Goal: Task Accomplishment & Management: Manage account settings

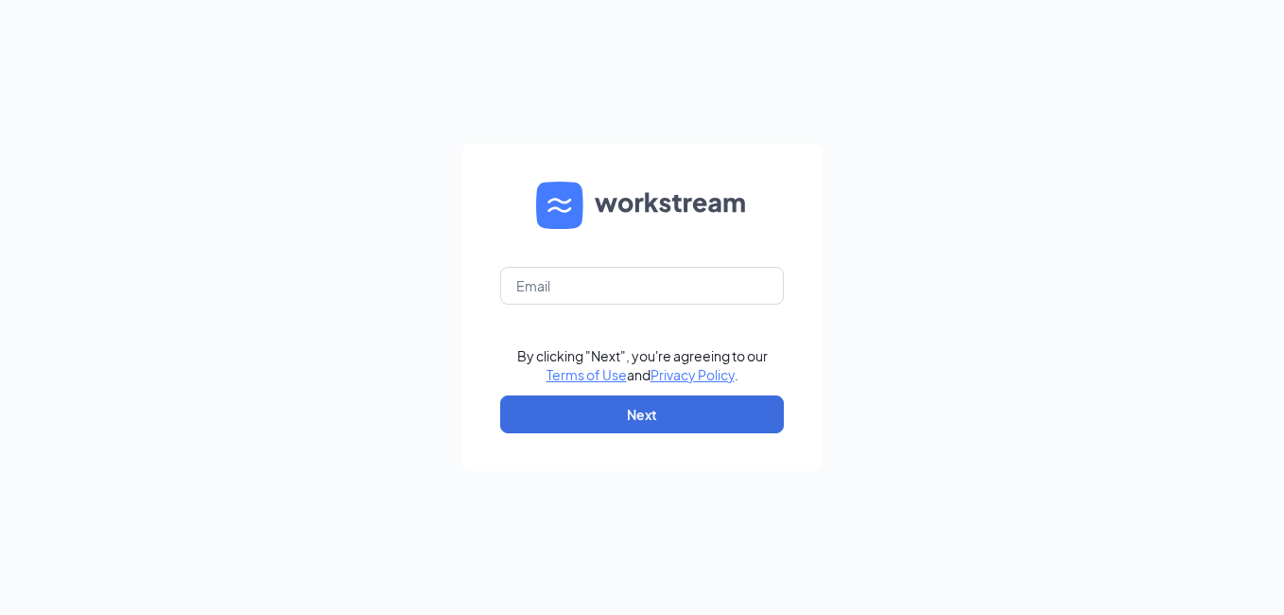
click at [607, 307] on form "By clicking "Next", you're agreeing to our Terms of Use and Privacy Policy . Ne…" at bounding box center [641, 307] width 359 height 327
click at [592, 294] on input "text" at bounding box center [642, 286] width 284 height 38
type input "smoothiekingmichigancity@gmail.com"
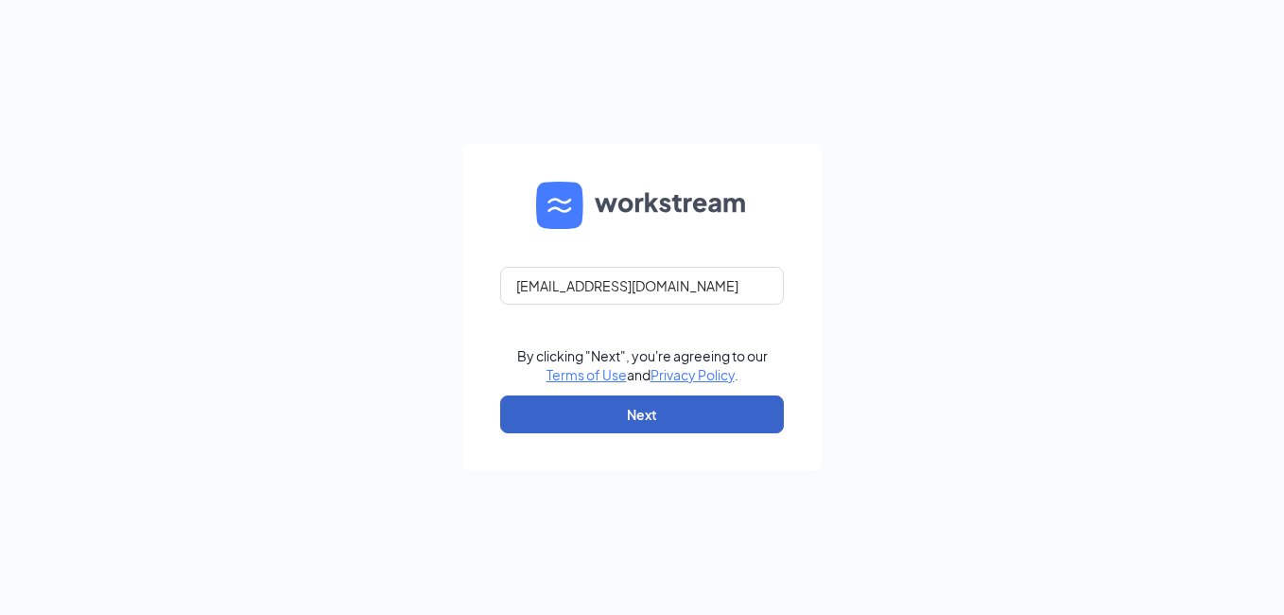
click at [656, 398] on button "Next" at bounding box center [642, 414] width 284 height 38
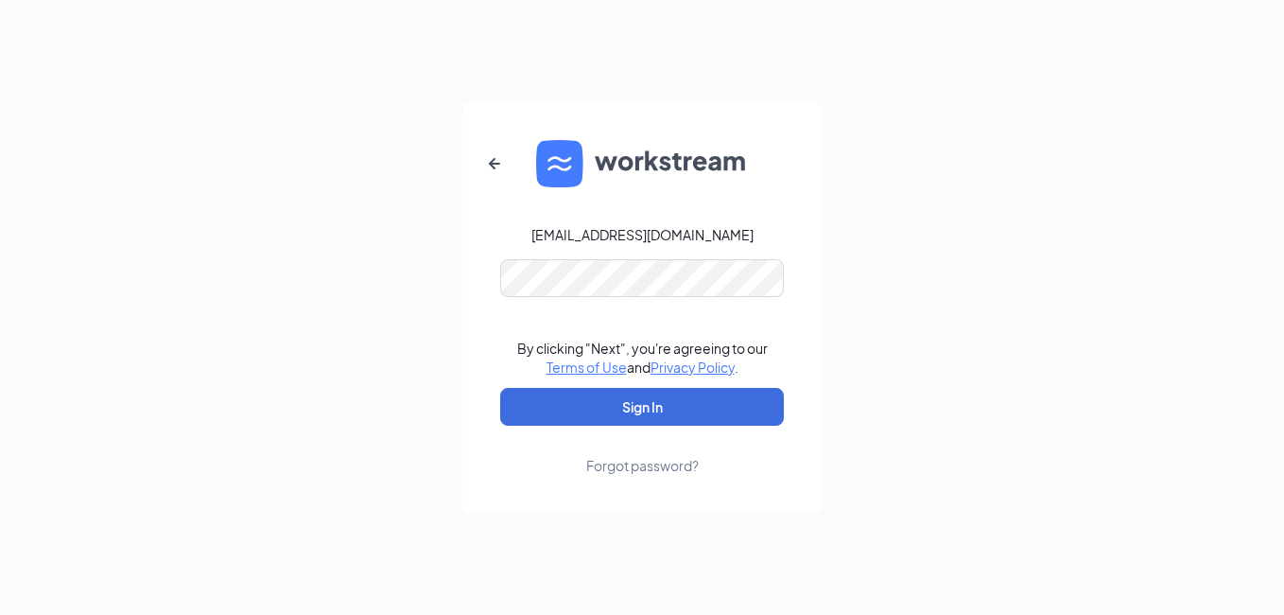
click at [1102, 232] on div "smoothiekingmichigancity@gmail.com By clicking "Next", you're agreeing to our T…" at bounding box center [642, 307] width 1284 height 615
click at [693, 411] on button "Sign In" at bounding box center [642, 407] width 284 height 38
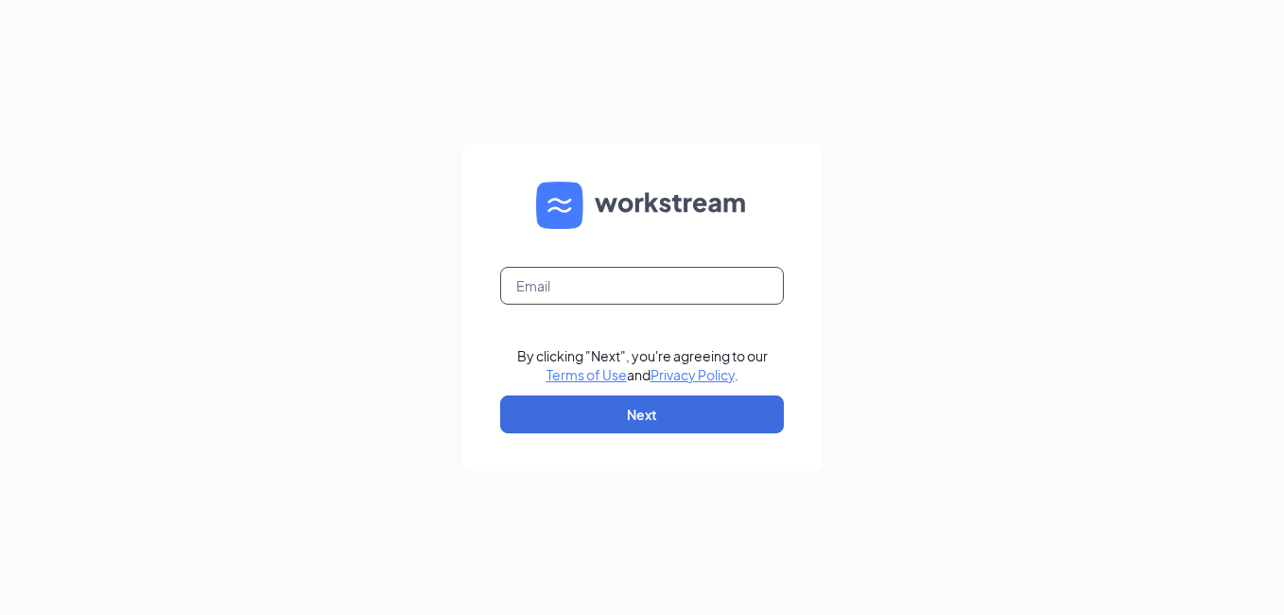
click at [642, 283] on input "text" at bounding box center [642, 286] width 284 height 38
type input "smoothiekingmichigancity@gmail.com"
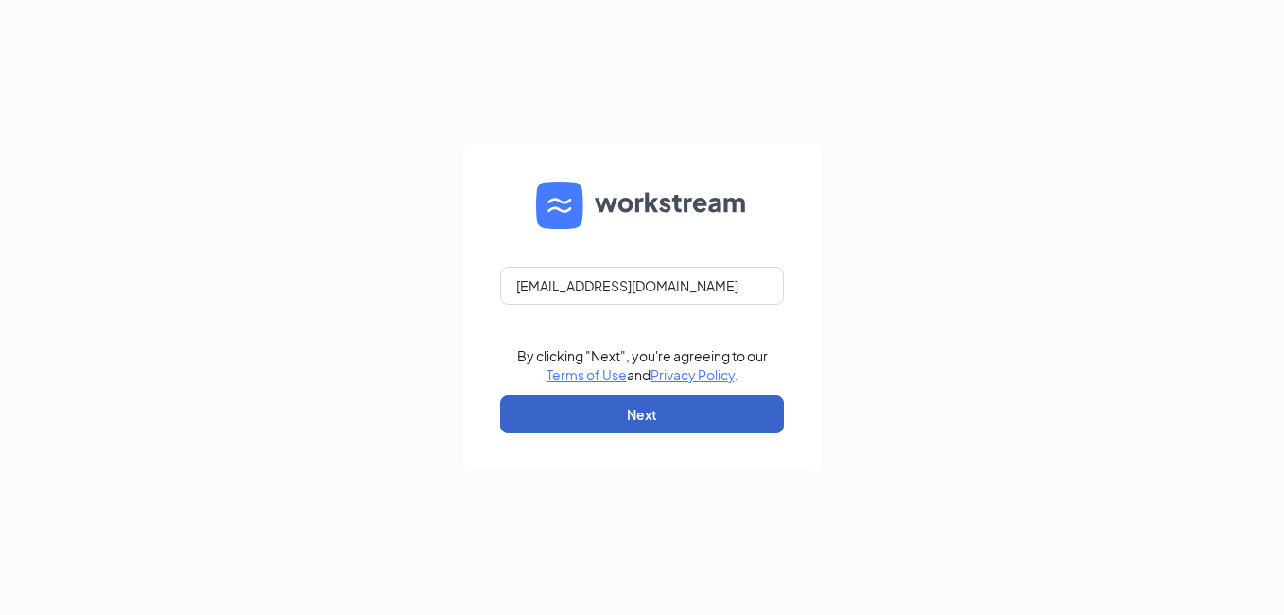
click at [623, 402] on button "Next" at bounding box center [642, 414] width 284 height 38
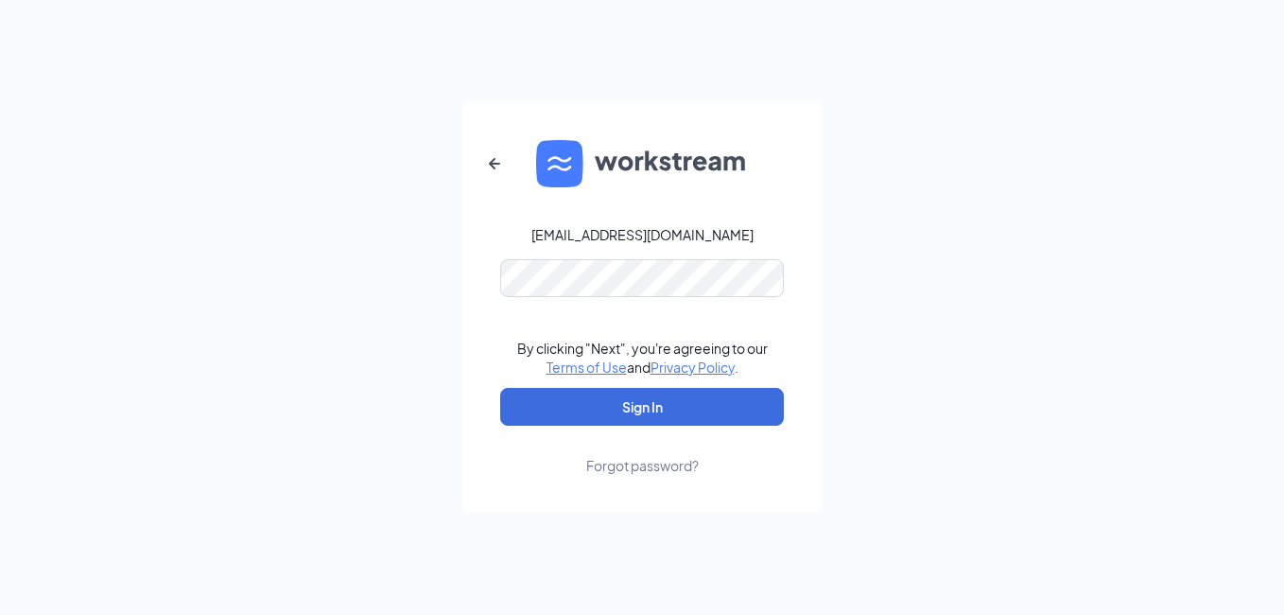
click at [461, 328] on div "smoothiekingmichigancity@gmail.com By clicking "Next", you're agreeing to our T…" at bounding box center [642, 307] width 1284 height 615
click at [547, 392] on button "Sign In" at bounding box center [642, 407] width 284 height 38
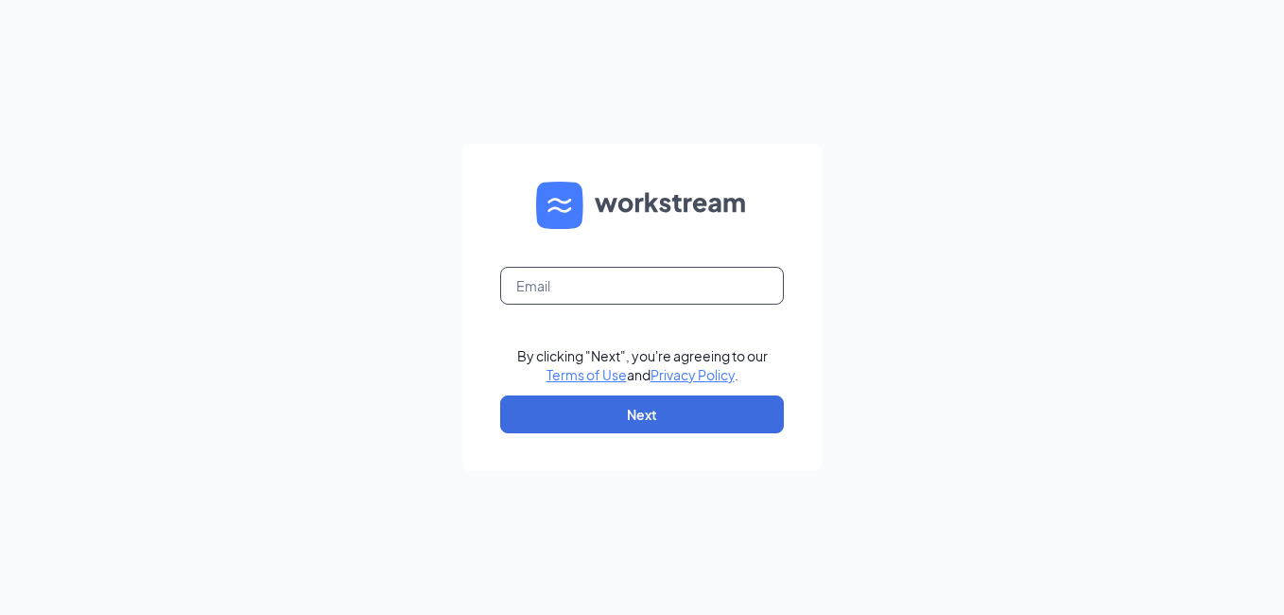
click at [581, 301] on input "text" at bounding box center [642, 286] width 284 height 38
drag, startPoint x: 0, startPoint y: 0, endPoint x: 637, endPoint y: 294, distance: 701.9
click at [637, 294] on input "text" at bounding box center [642, 286] width 284 height 38
type input "smoothiekingmichigancity@gmail.com"
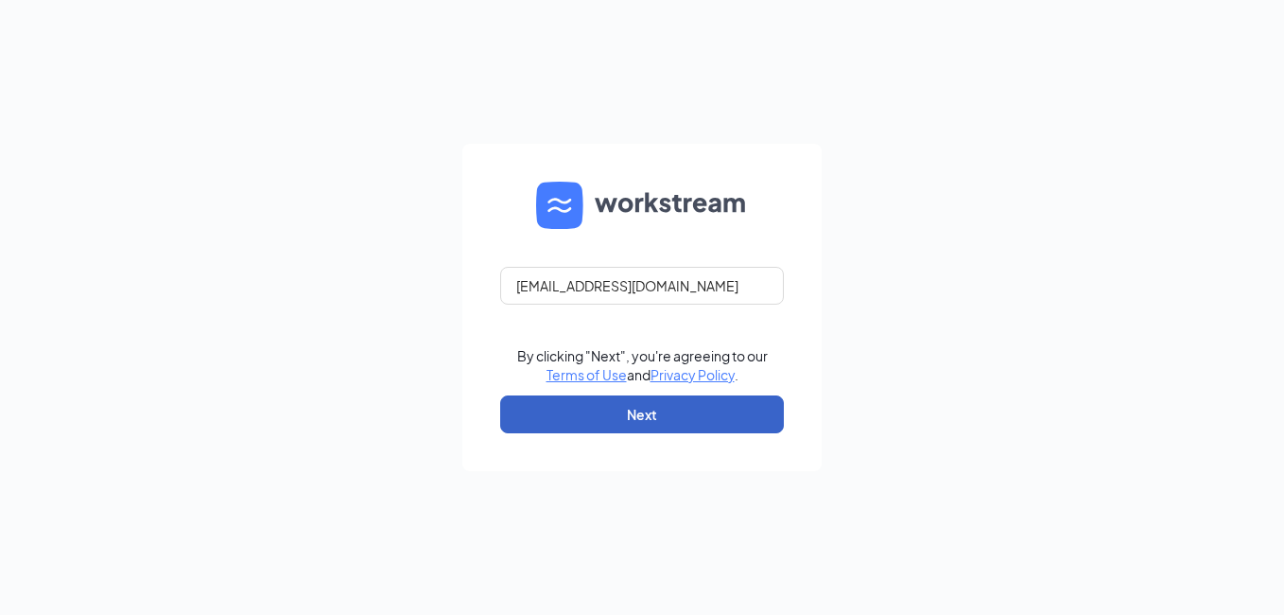
click at [524, 418] on button "Next" at bounding box center [642, 414] width 284 height 38
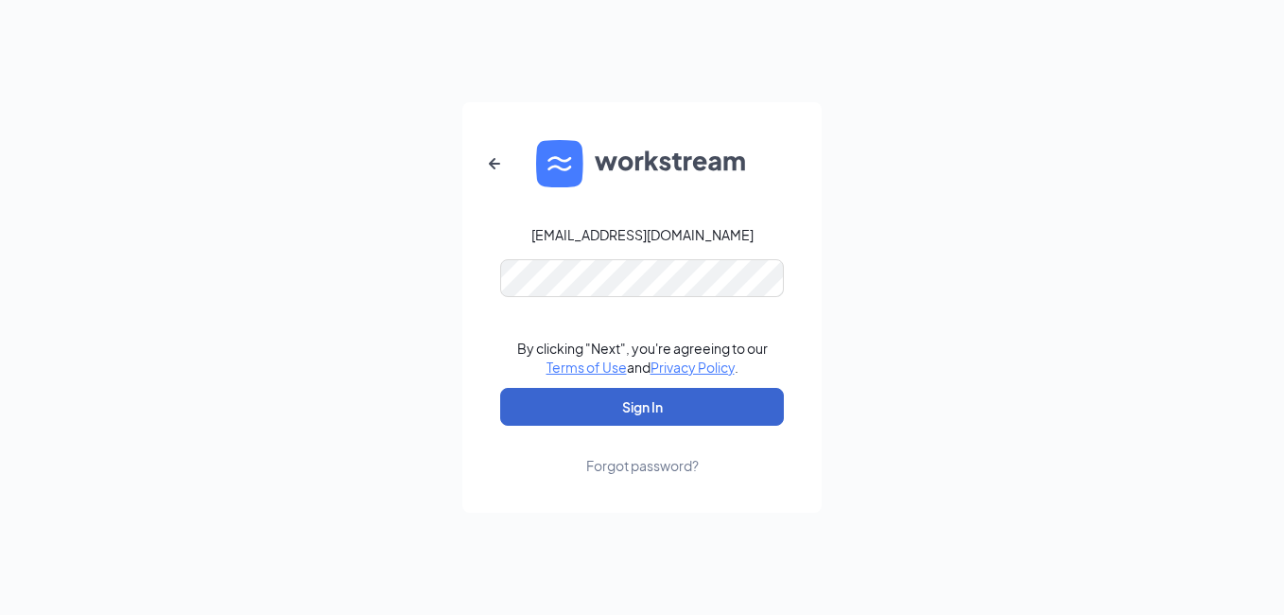
click at [579, 399] on button "Sign In" at bounding box center [642, 407] width 284 height 38
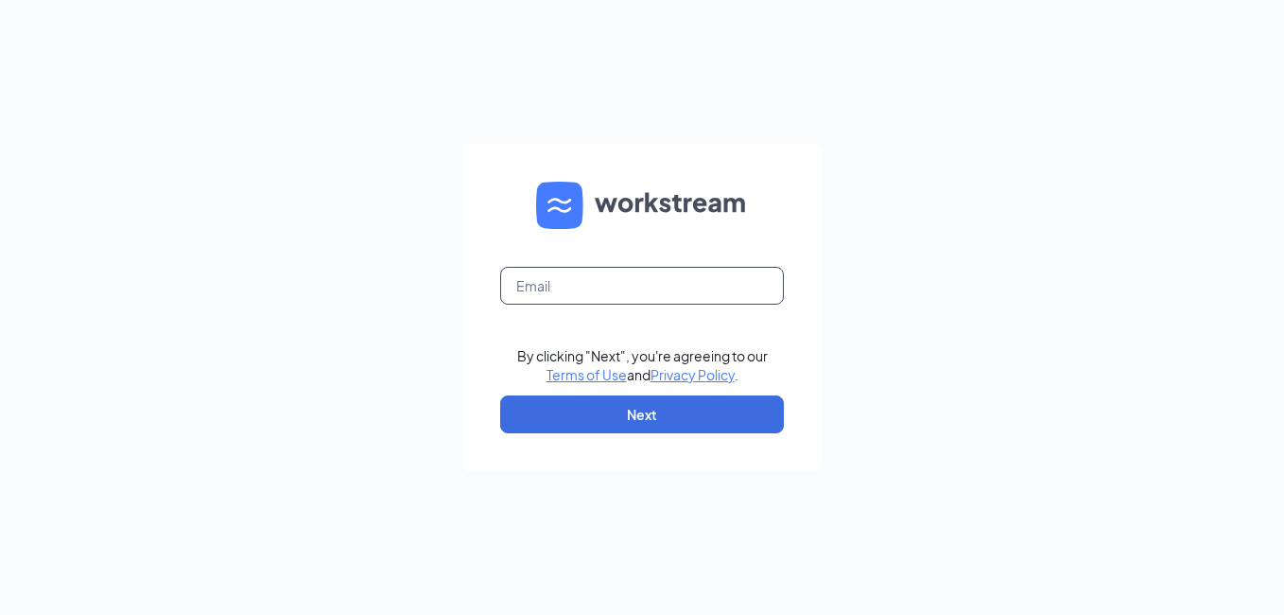
click at [560, 287] on input "text" at bounding box center [642, 286] width 284 height 38
type input "smoothiekingmichigancity@gmail.com"
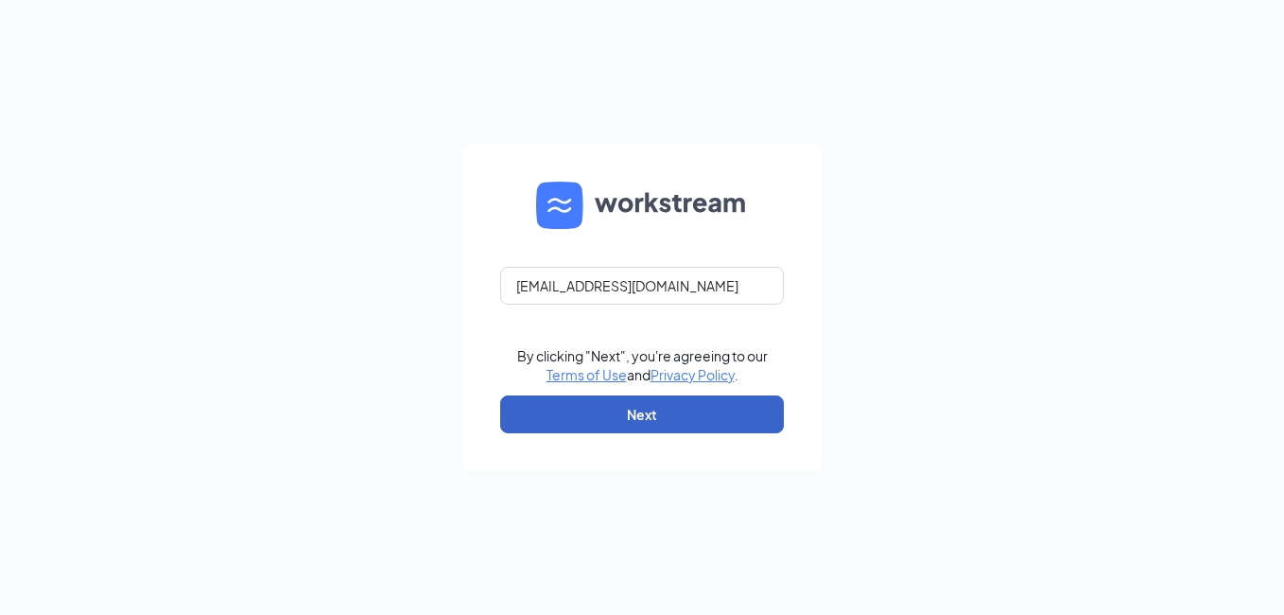
click at [511, 412] on button "Next" at bounding box center [642, 414] width 284 height 38
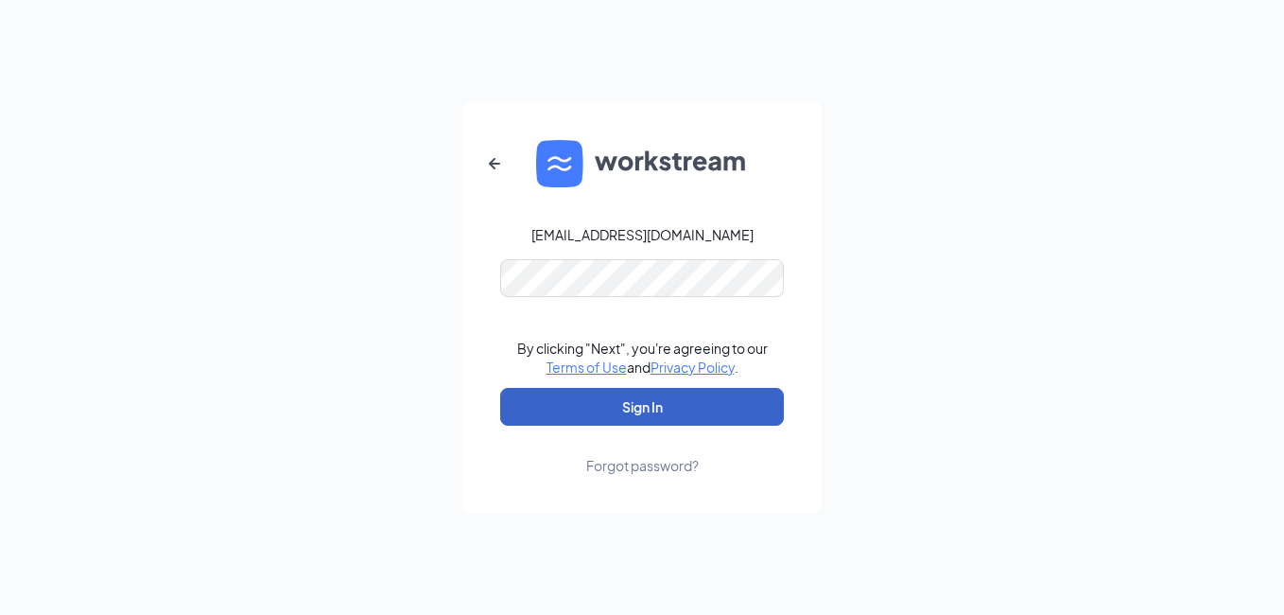
click at [512, 409] on button "Sign In" at bounding box center [642, 407] width 284 height 38
